Goal: Find specific page/section: Find specific page/section

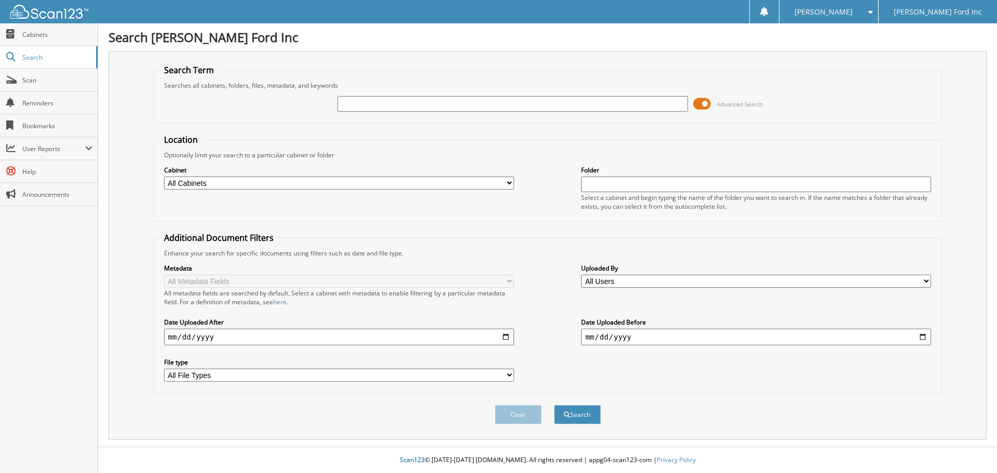
click at [353, 101] on input "text" at bounding box center [513, 104] width 350 height 16
click at [312, 187] on select "All Cabinets COLLISION CENTER RO'S CONVOY SHEETS INVOICES PARTS SERVICE RO Need…" at bounding box center [339, 183] width 350 height 13
select select "13784"
click at [164, 177] on select "All Cabinets COLLISION CENTER RO'S CONVOY SHEETS INVOICES PARTS SERVICE RO Need…" at bounding box center [339, 183] width 350 height 13
click at [377, 109] on input "text" at bounding box center [513, 104] width 350 height 16
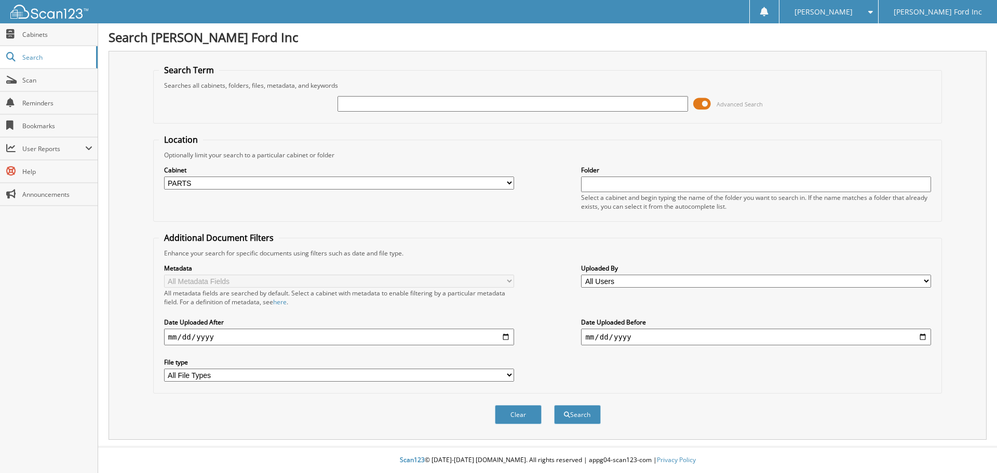
type input "2"
type input "105485"
click at [554, 405] on button "Search" at bounding box center [577, 414] width 47 height 19
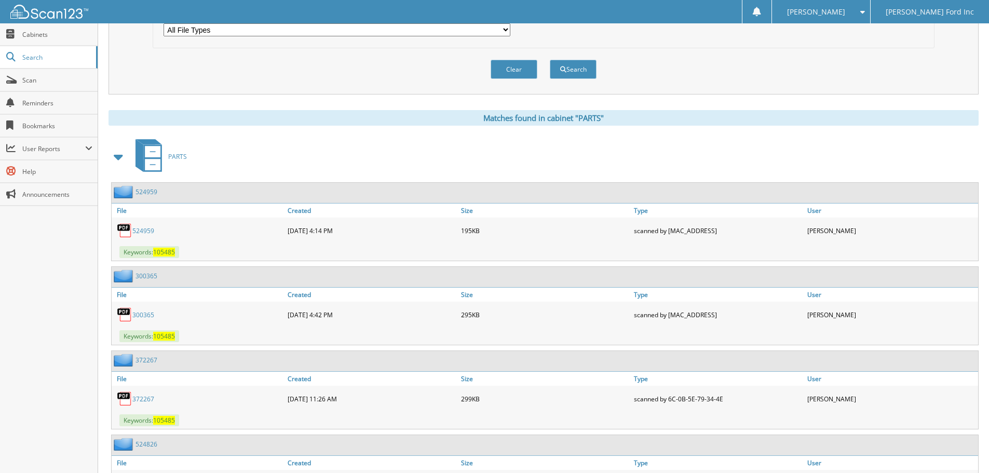
scroll to position [364, 0]
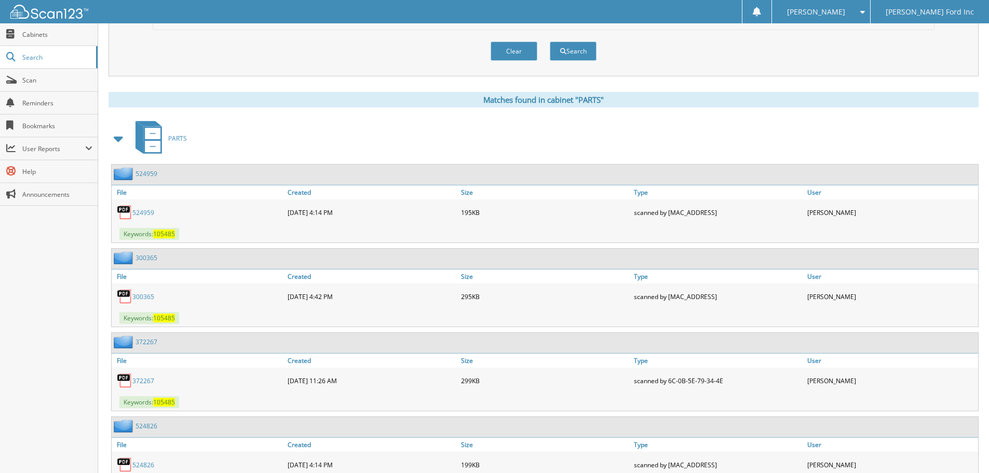
click at [143, 380] on link "372267" at bounding box center [143, 381] width 22 height 9
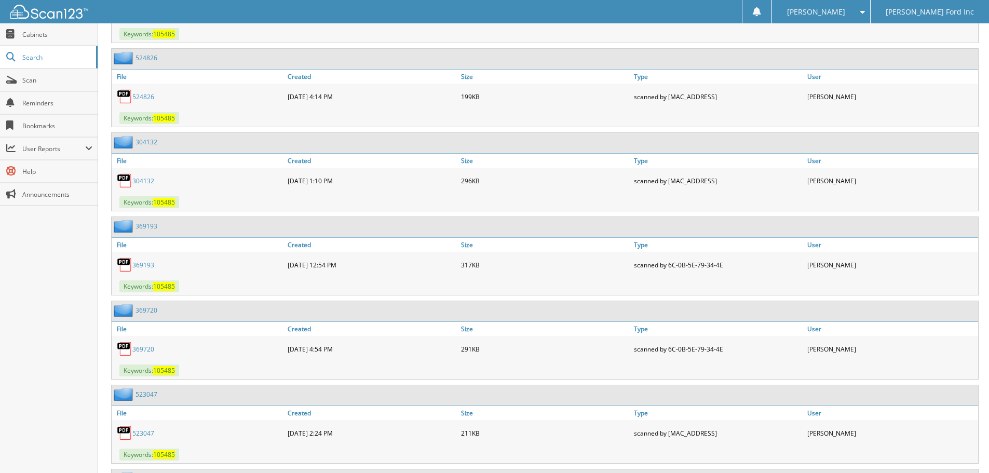
scroll to position [715, 0]
